Goal: Task Accomplishment & Management: Use online tool/utility

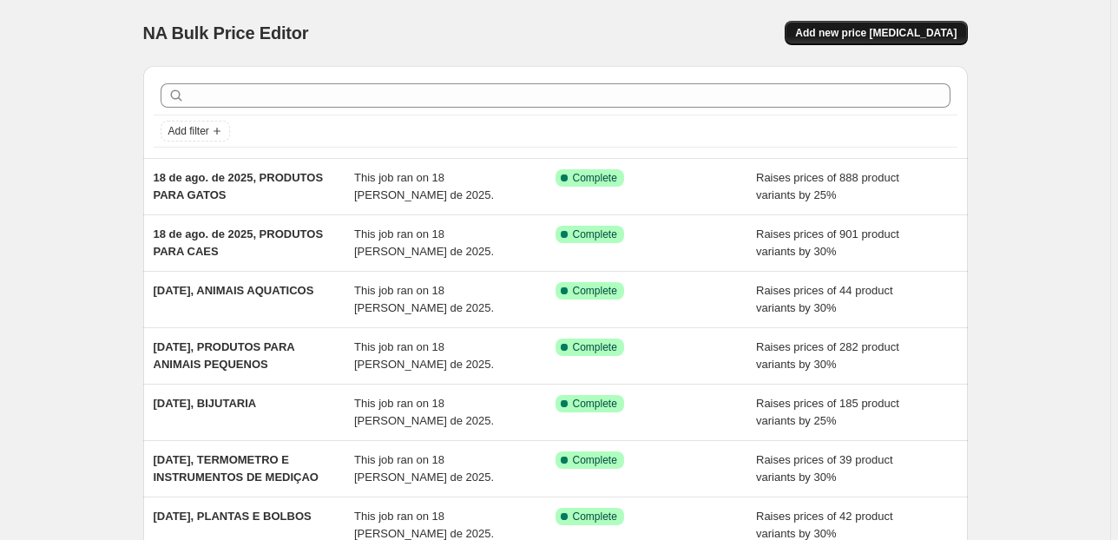
click at [906, 34] on span "Add new price [MEDICAL_DATA]" at bounding box center [875, 33] width 161 height 14
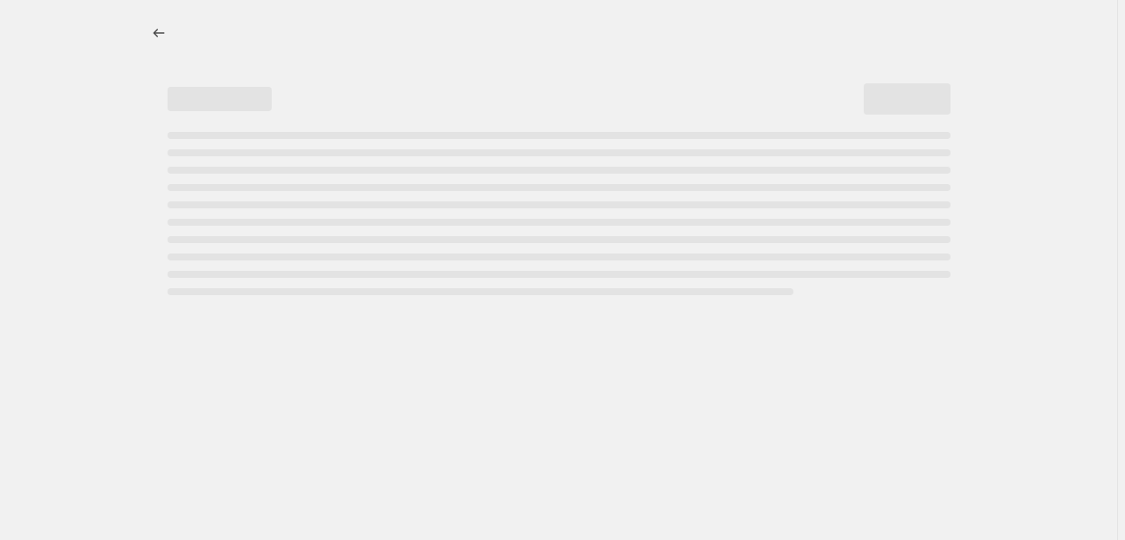
select select "percentage"
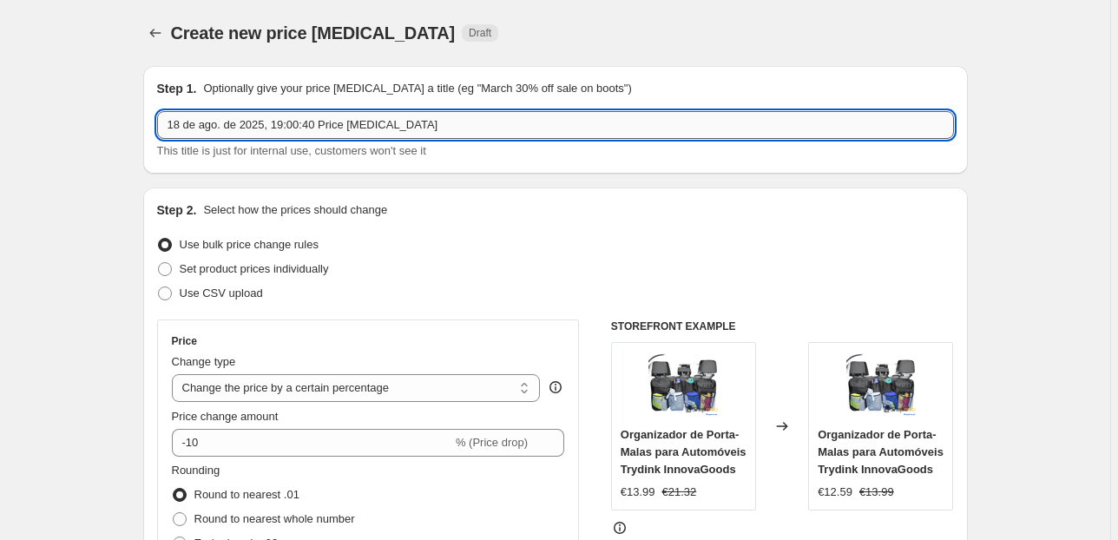
drag, startPoint x: 441, startPoint y: 122, endPoint x: 280, endPoint y: 133, distance: 161.8
click at [280, 133] on input "18 de ago. de 2025, 19:00:40 Price [MEDICAL_DATA]" at bounding box center [555, 125] width 797 height 28
type input "18 de ago. de 2025, [PERSON_NAME]"
click at [393, 390] on select "Change the price to a certain amount Change the price by a certain amount Chang…" at bounding box center [356, 388] width 369 height 28
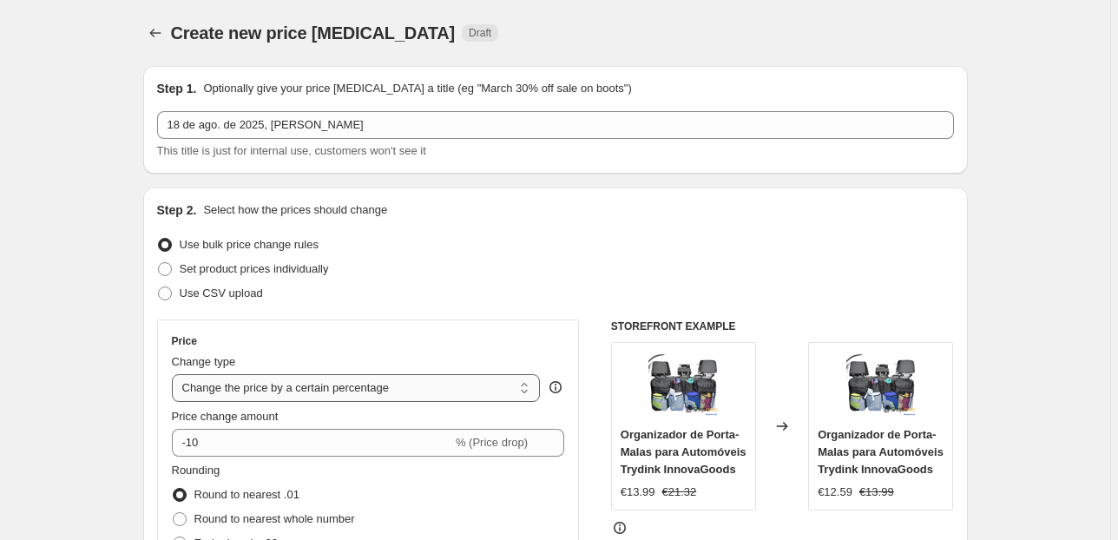
drag, startPoint x: 392, startPoint y: 390, endPoint x: 385, endPoint y: 396, distance: 9.9
click at [392, 390] on select "Change the price to a certain amount Change the price by a certain amount Chang…" at bounding box center [356, 388] width 369 height 28
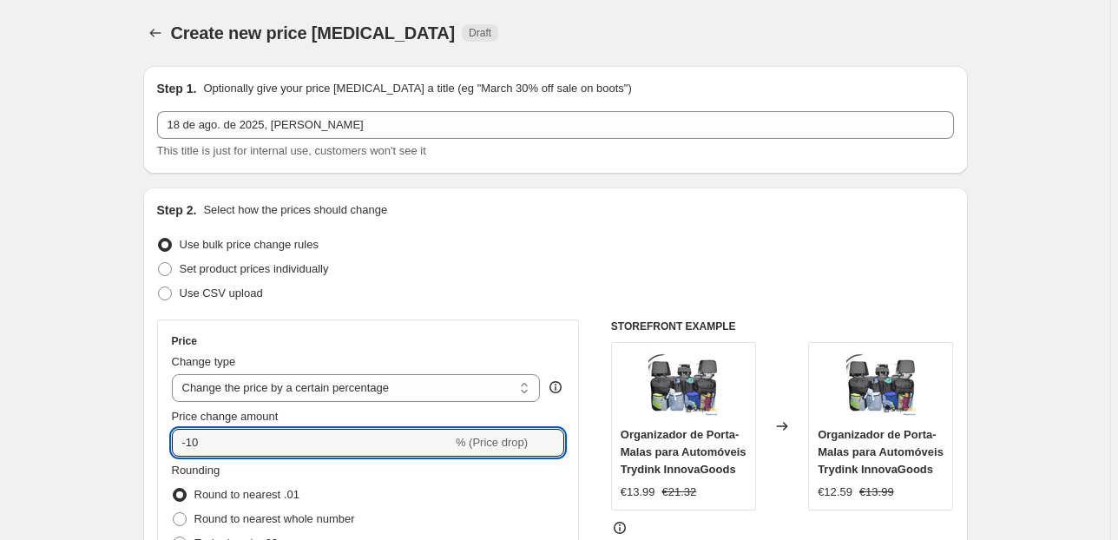
drag, startPoint x: 306, startPoint y: 440, endPoint x: 66, endPoint y: 407, distance: 241.9
type input "30"
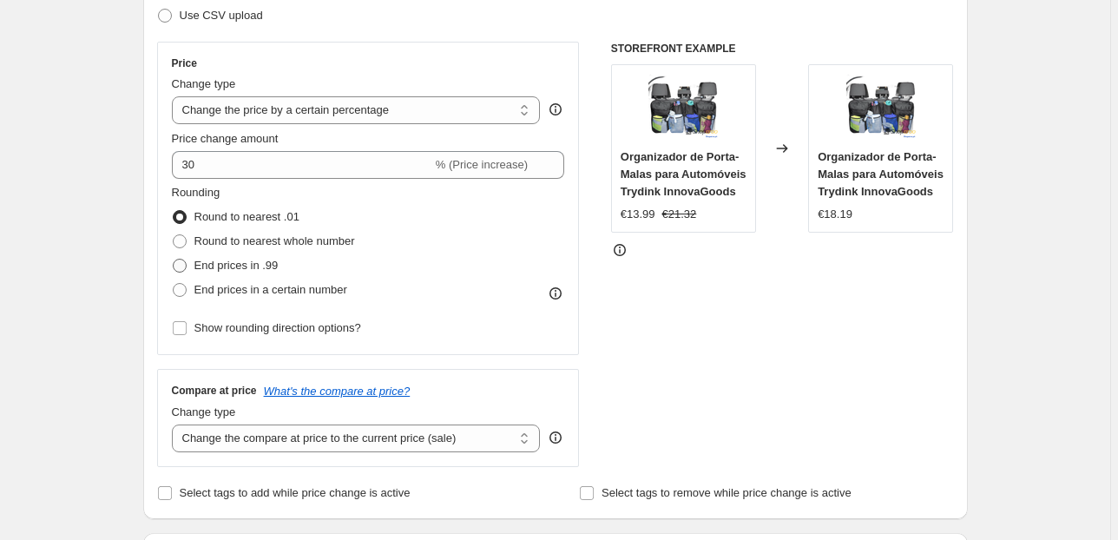
click at [221, 266] on span "End prices in .99" at bounding box center [236, 265] width 84 height 13
click at [174, 260] on input "End prices in .99" at bounding box center [173, 259] width 1 height 1
radio input "true"
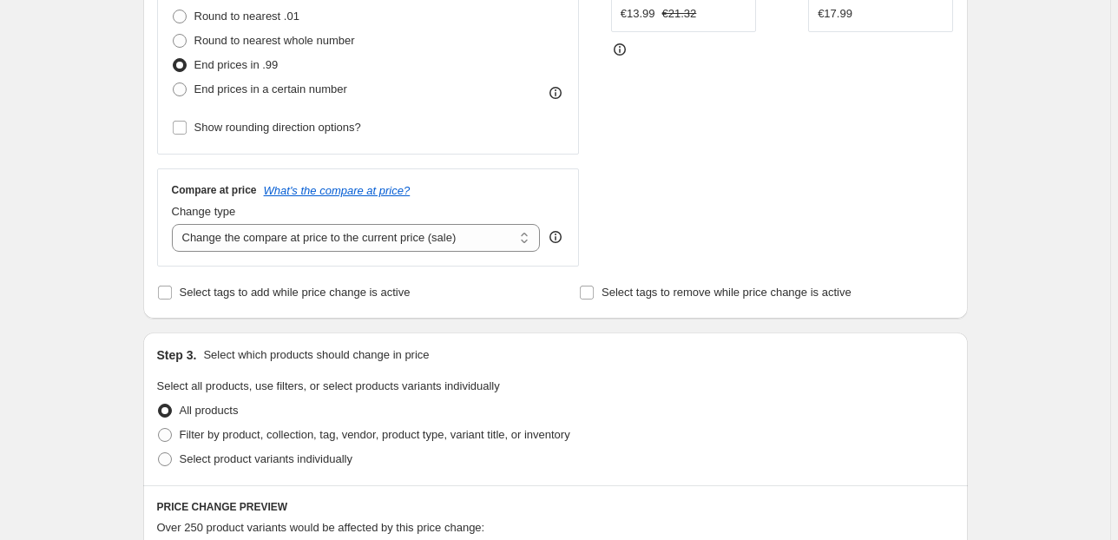
scroll to position [486, 0]
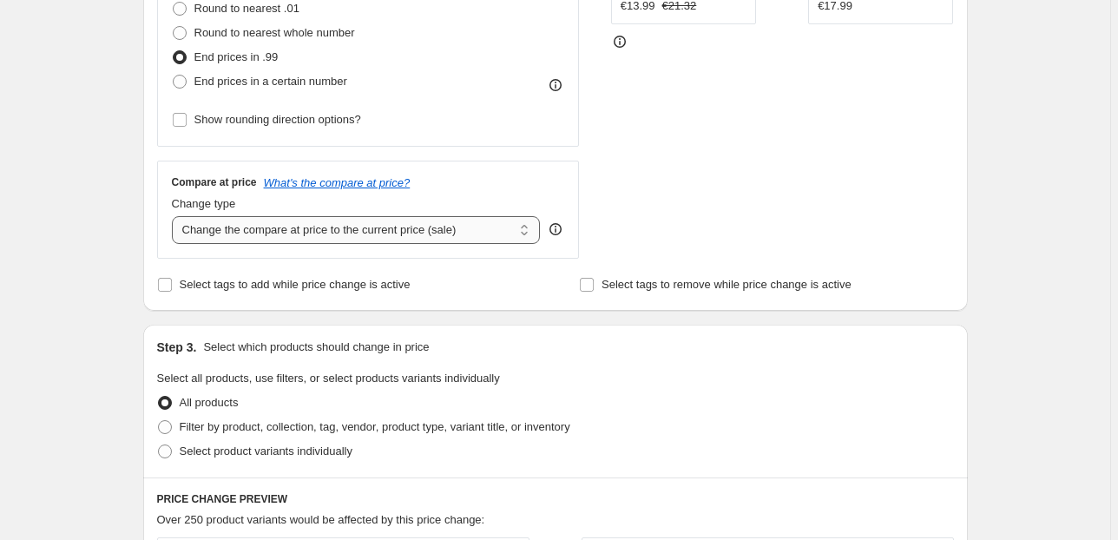
click at [398, 222] on select "Change the compare at price to the current price (sale) Change the compare at p…" at bounding box center [356, 230] width 369 height 28
select select "pp"
click at [175, 216] on select "Change the compare at price to the current price (sale) Change the compare at p…" at bounding box center [356, 230] width 369 height 28
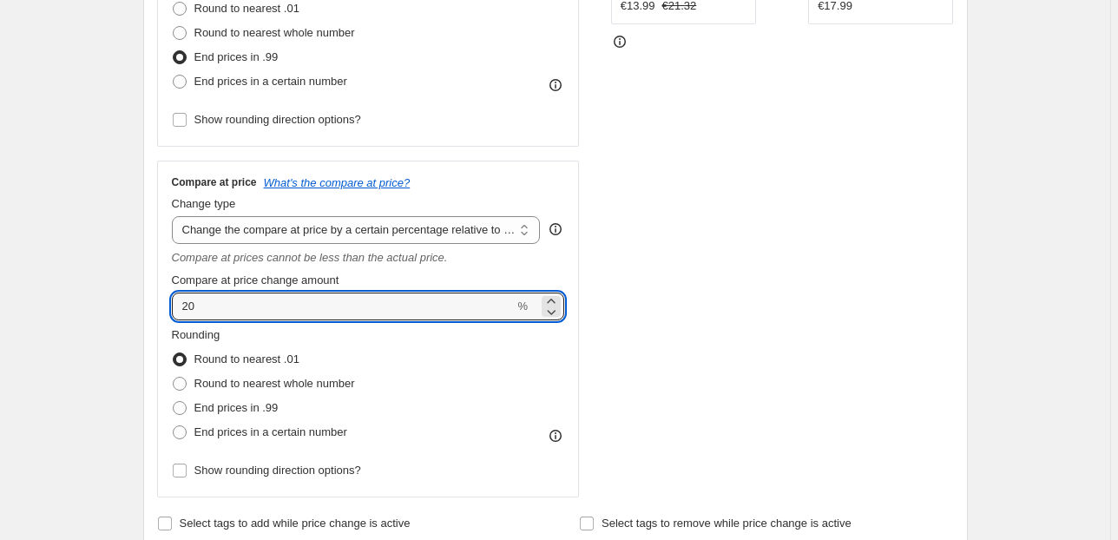
drag, startPoint x: 190, startPoint y: 309, endPoint x: 118, endPoint y: 315, distance: 72.3
click at [120, 315] on div "Create new price [MEDICAL_DATA]. This page is ready Create new price [MEDICAL_D…" at bounding box center [555, 515] width 1110 height 2002
type input "60"
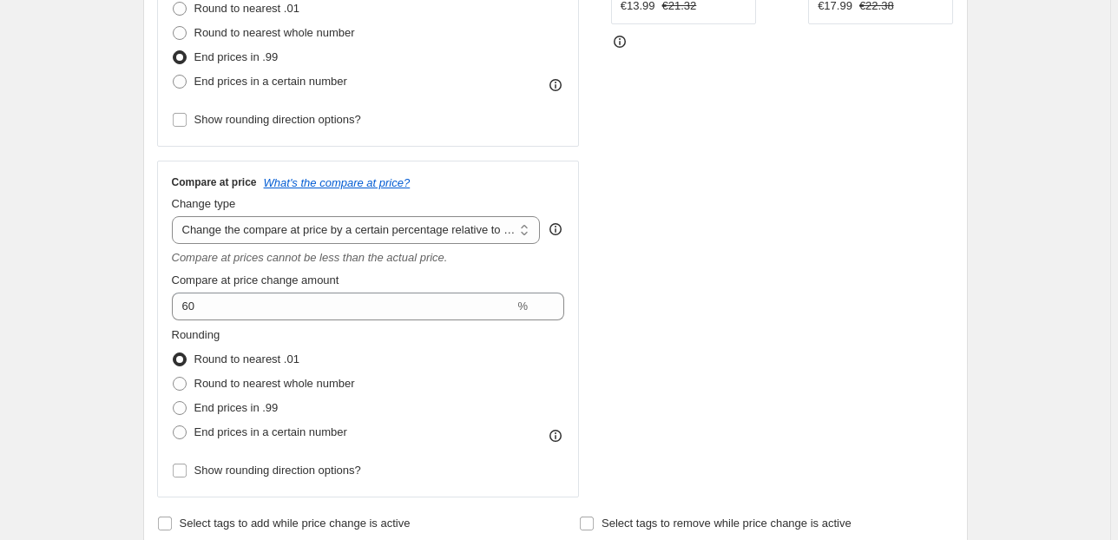
click at [118, 315] on div "Create new price [MEDICAL_DATA]. This page is ready Create new price [MEDICAL_D…" at bounding box center [555, 515] width 1110 height 2002
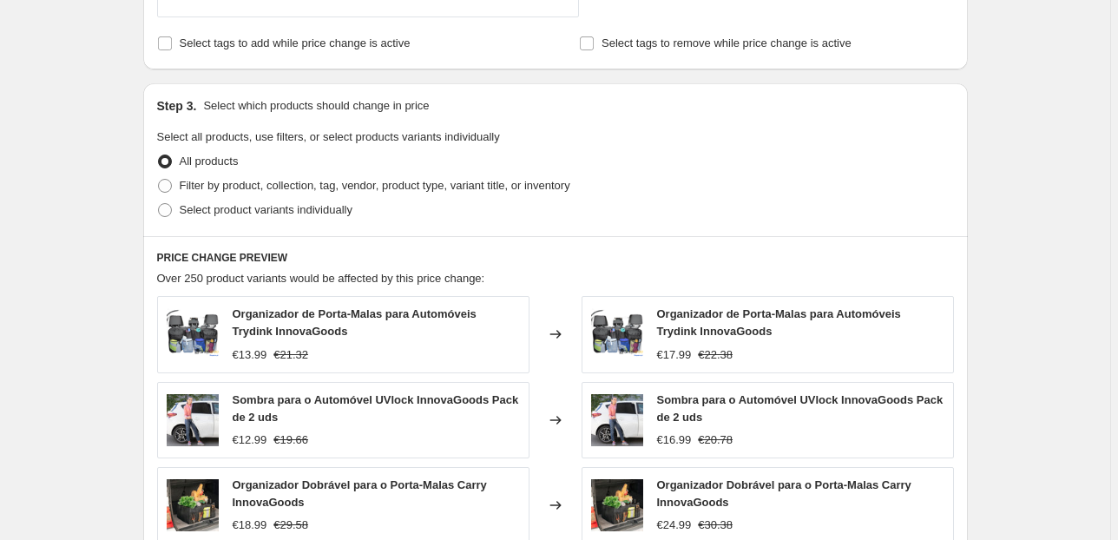
scroll to position [972, 0]
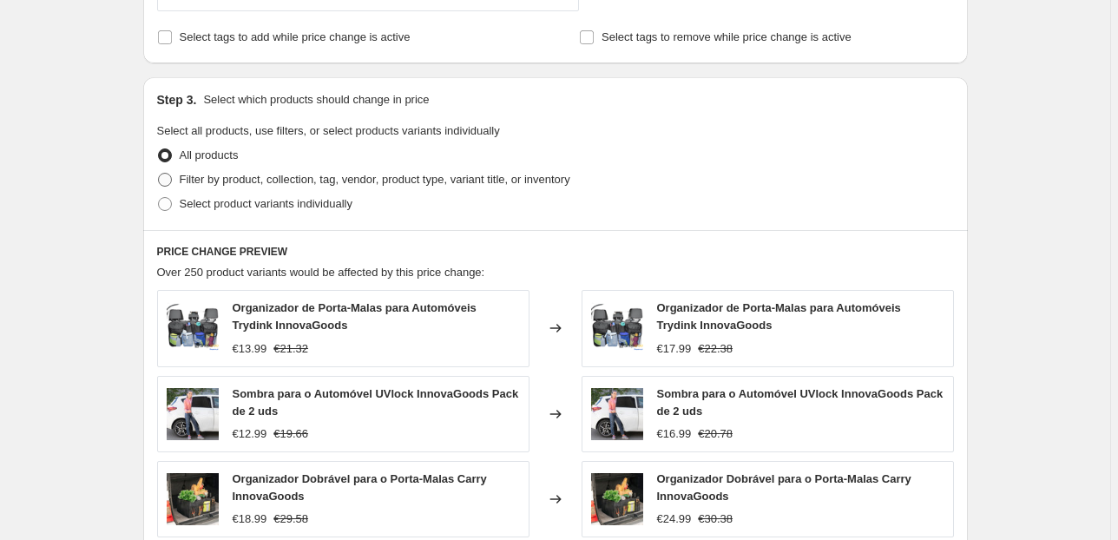
click at [219, 175] on span "Filter by product, collection, tag, vendor, product type, variant title, or inv…" at bounding box center [375, 179] width 391 height 13
click at [159, 174] on input "Filter by product, collection, tag, vendor, product type, variant title, or inv…" at bounding box center [158, 173] width 1 height 1
radio input "true"
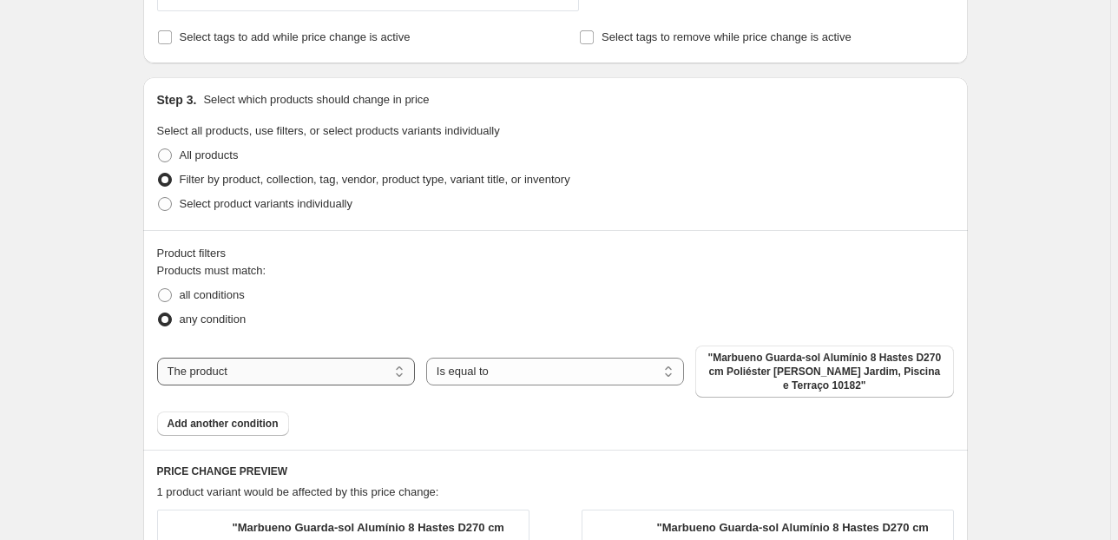
click at [308, 365] on select "The product The product's collection The product's tag The product's vendor The…" at bounding box center [286, 372] width 258 height 28
select select "collection"
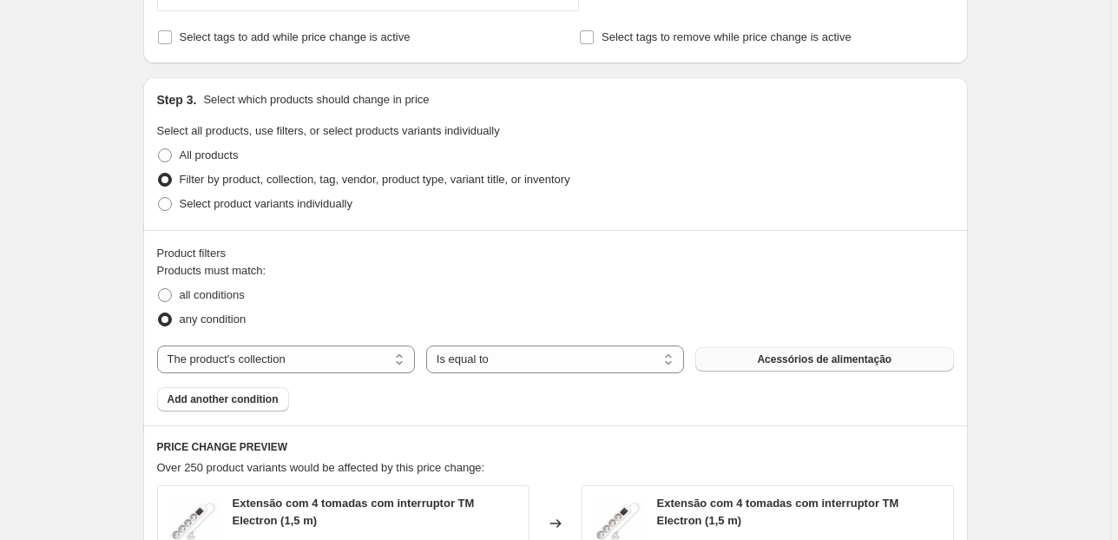
click at [773, 348] on button "Acessórios de alimentação" at bounding box center [824, 359] width 258 height 24
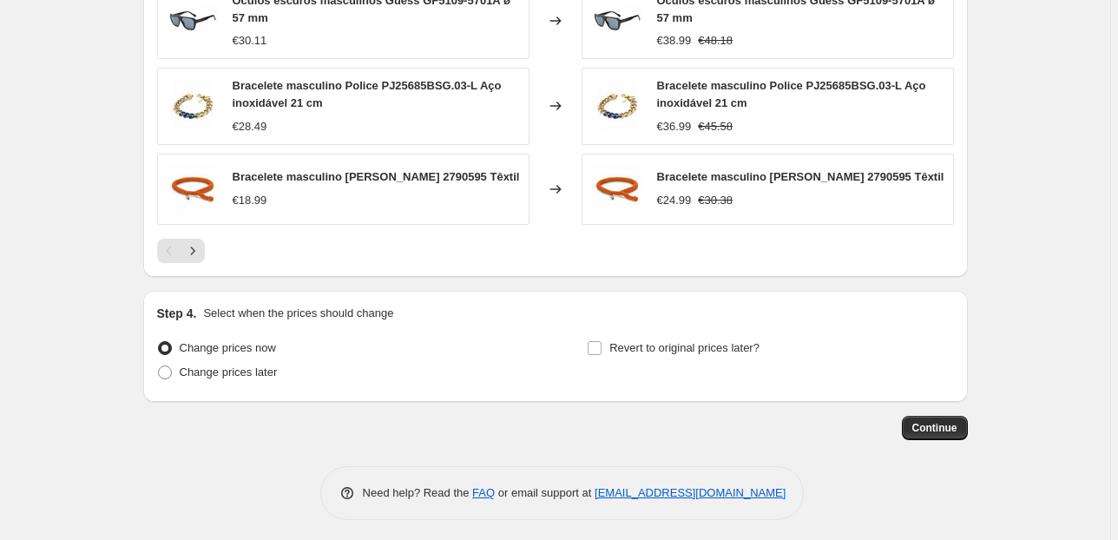
scroll to position [1649, 0]
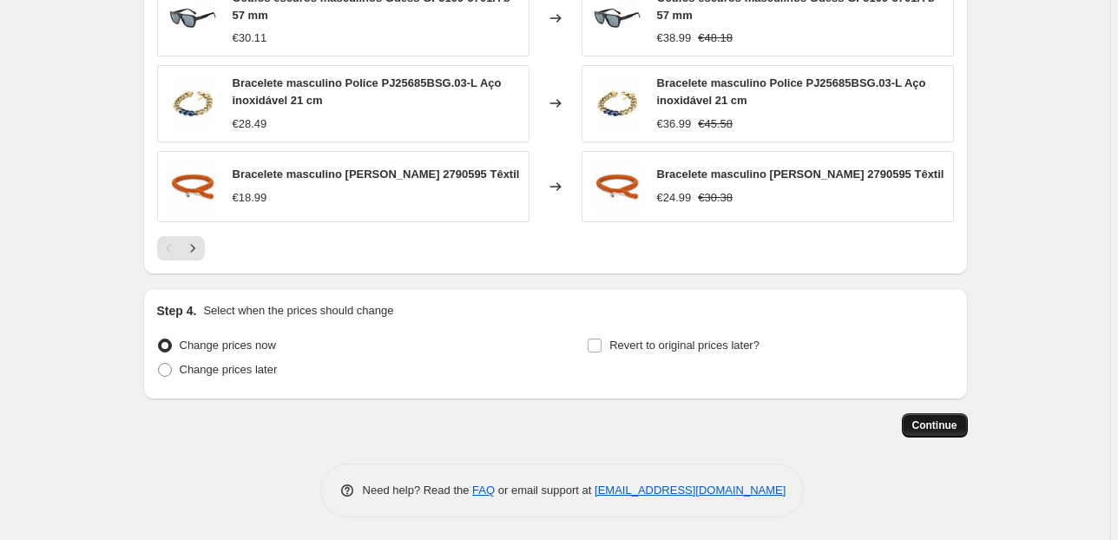
click at [958, 424] on span "Continue" at bounding box center [934, 425] width 45 height 14
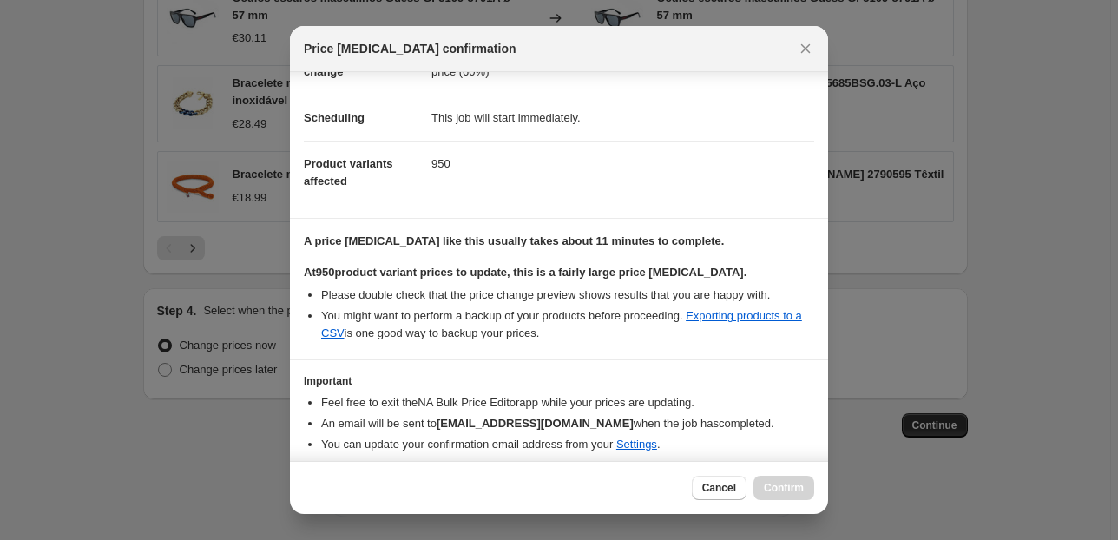
scroll to position [177, 0]
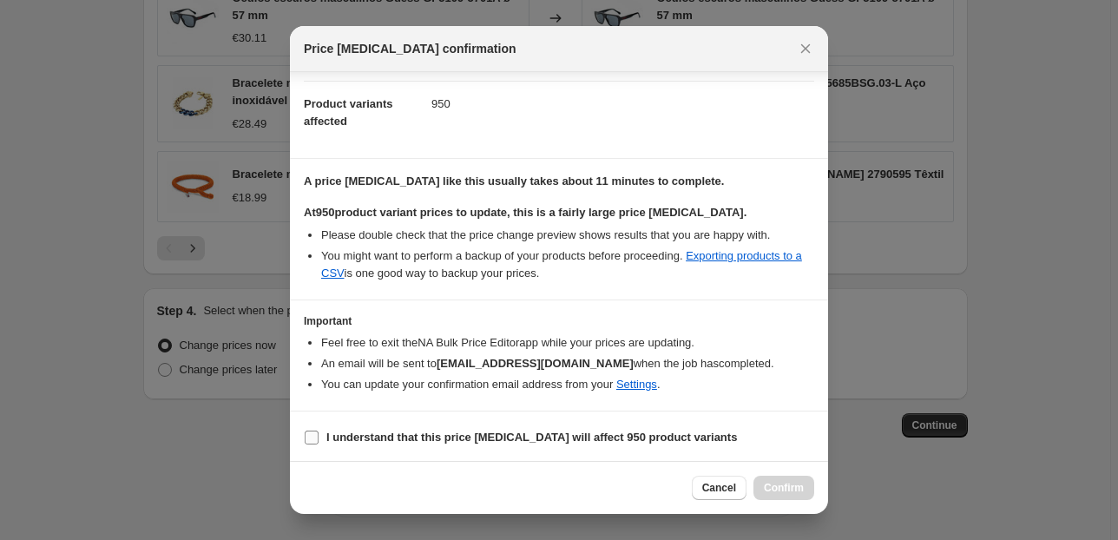
click at [308, 438] on input "I understand that this price [MEDICAL_DATA] will affect 950 product variants" at bounding box center [312, 438] width 14 height 14
checkbox input "true"
click at [774, 490] on span "Confirm" at bounding box center [784, 488] width 40 height 14
